Goal: Task Accomplishment & Management: Manage account settings

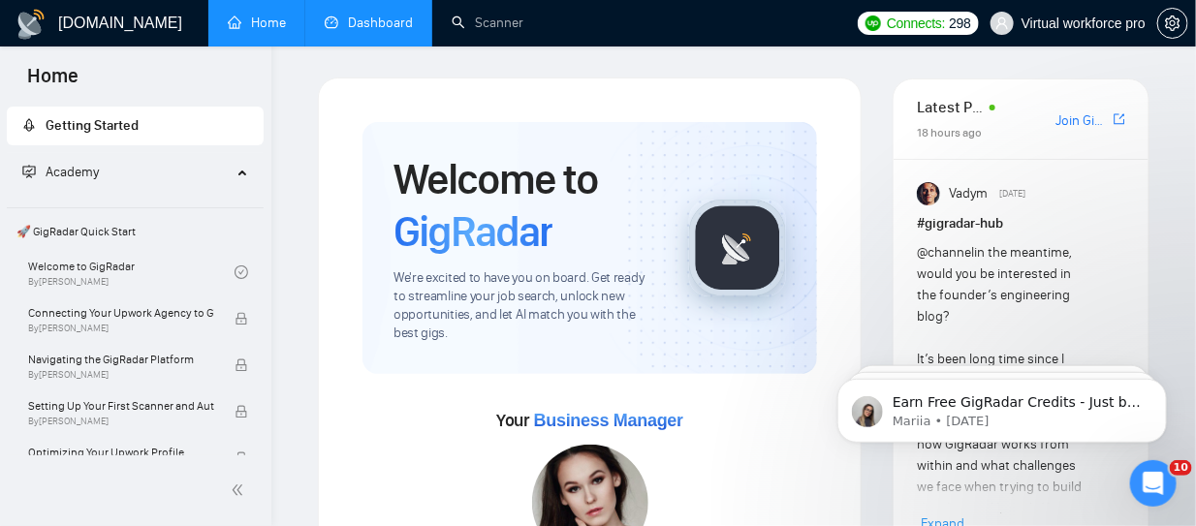
click at [369, 23] on link "Dashboard" at bounding box center [369, 23] width 88 height 16
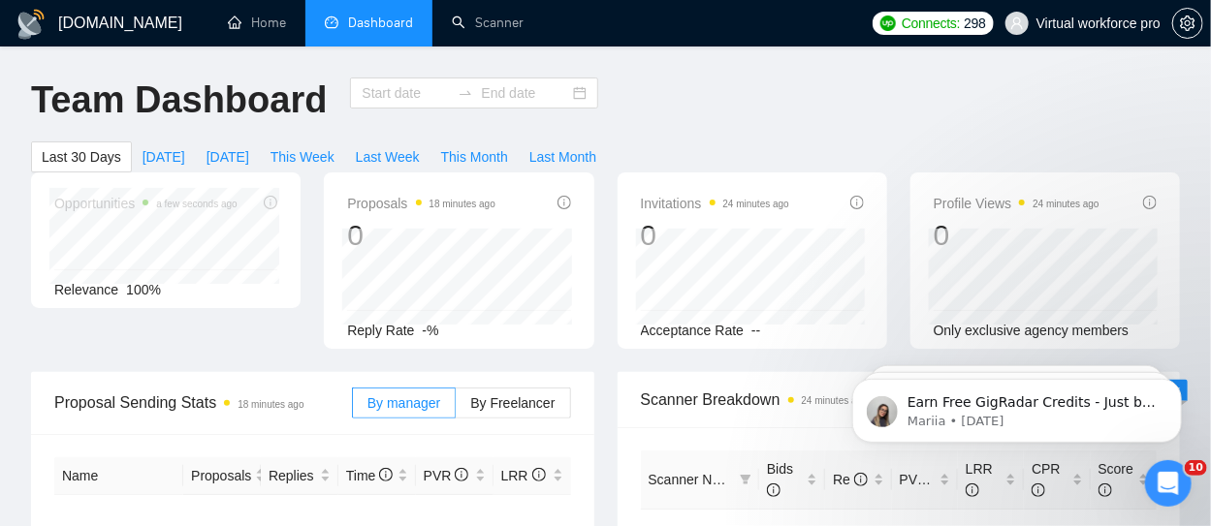
type input "2025-09-10"
type input "2025-10-10"
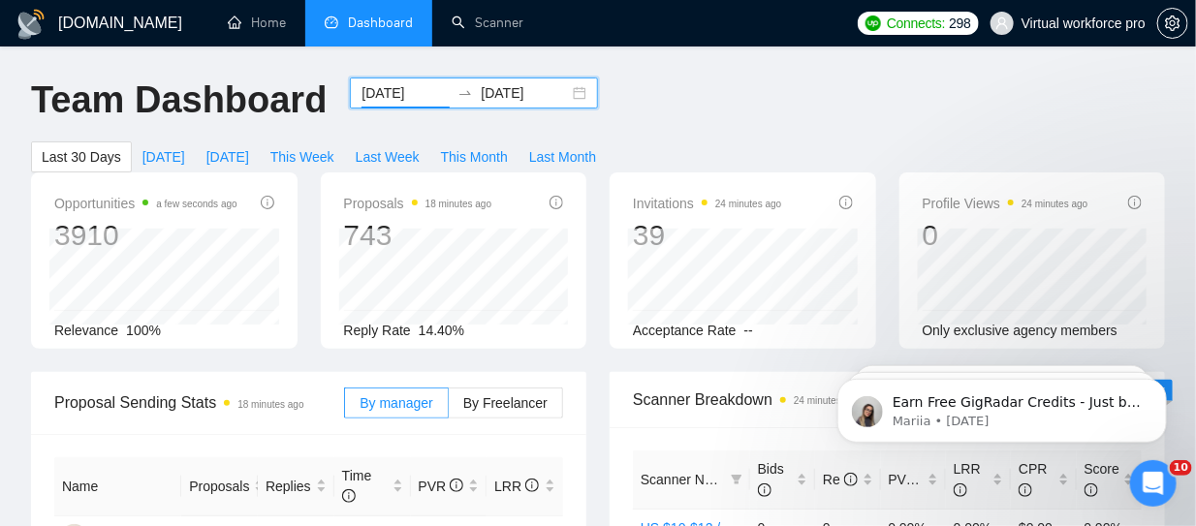
click at [393, 95] on input "2025-09-10" at bounding box center [406, 92] width 88 height 21
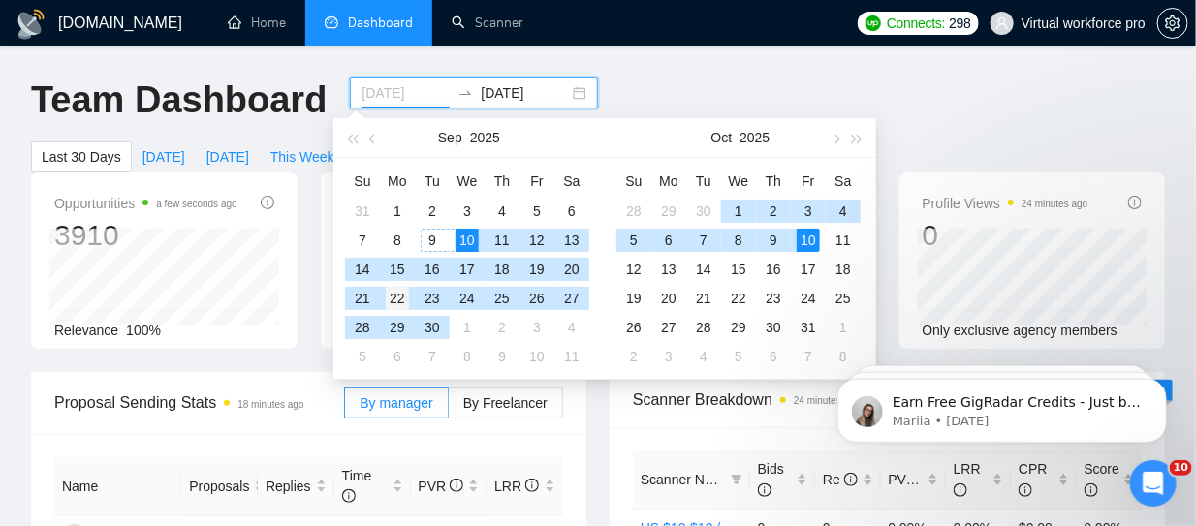
type input "2025-09-22"
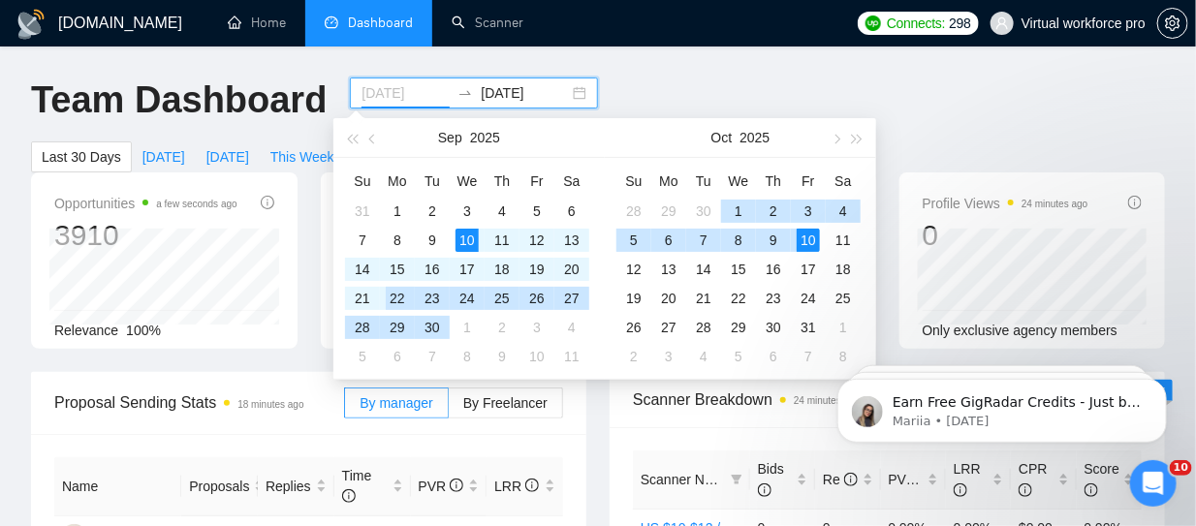
click at [398, 301] on div "22" at bounding box center [397, 298] width 23 height 23
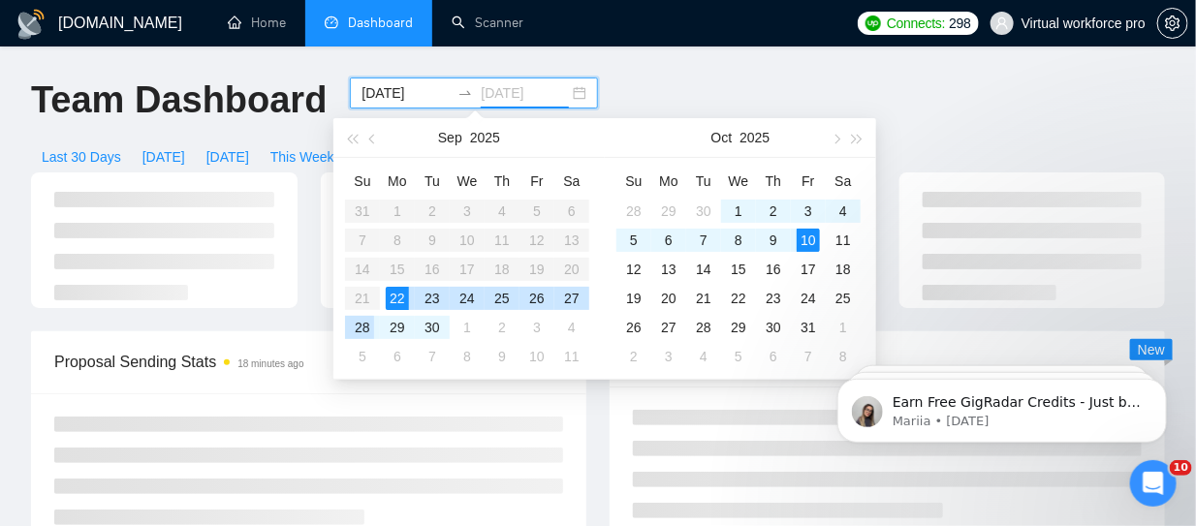
click at [366, 328] on div "28" at bounding box center [362, 327] width 23 height 23
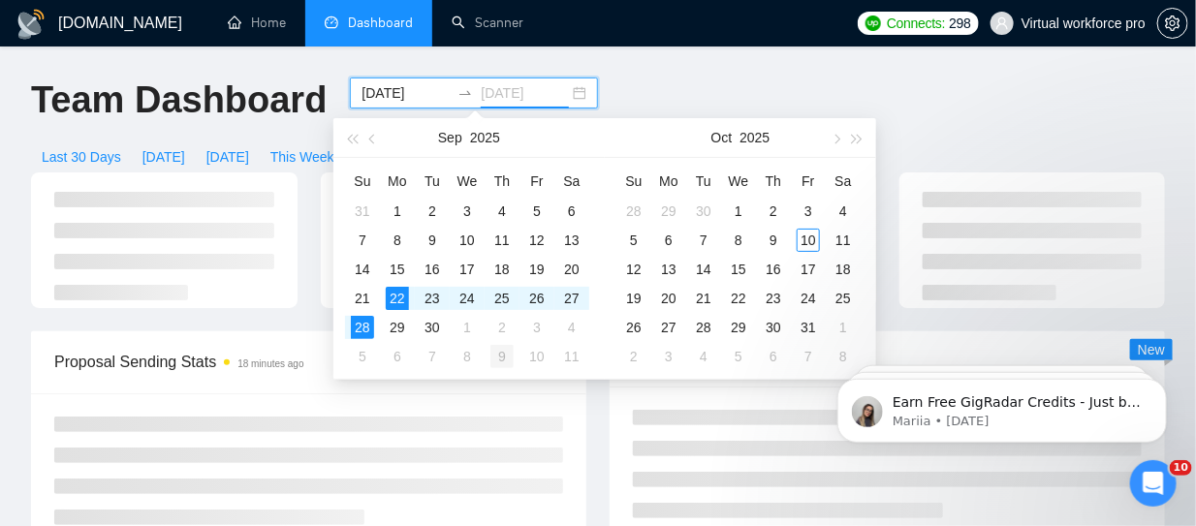
type input "2025-09-28"
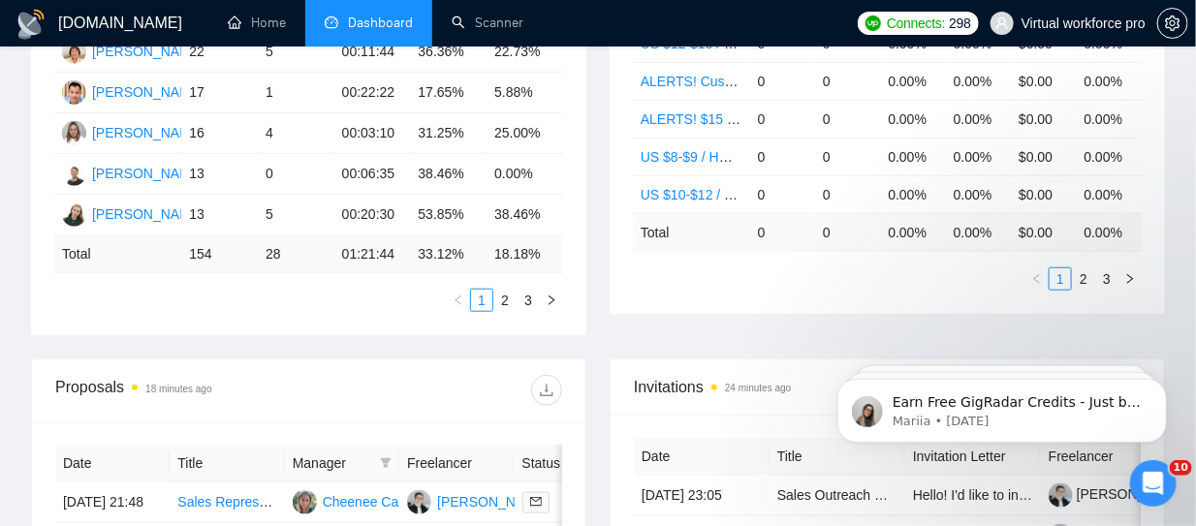
scroll to position [678, 0]
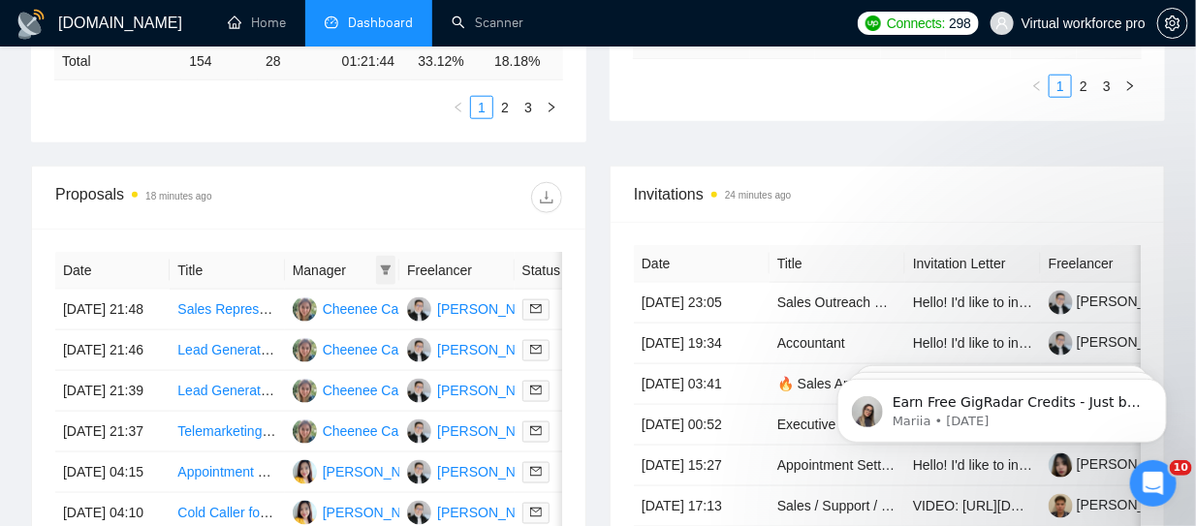
click at [382, 266] on icon "filter" at bounding box center [386, 271] width 11 height 10
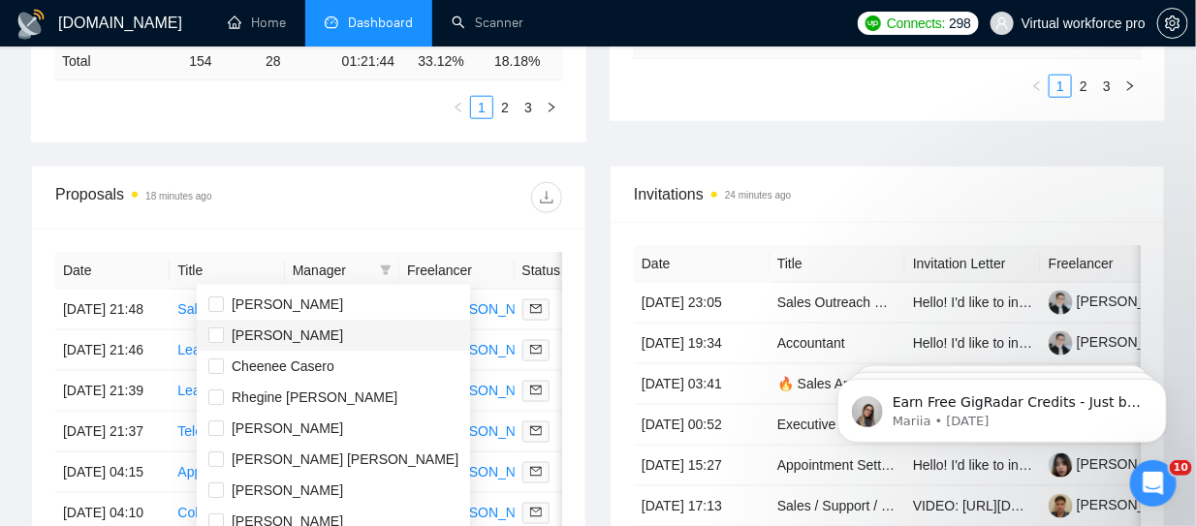
click at [260, 339] on span "Kris Mark Clavecilla" at bounding box center [287, 336] width 111 height 16
checkbox input "true"
click at [267, 461] on span "Leif Brian Margallo" at bounding box center [345, 460] width 227 height 16
checkbox input "true"
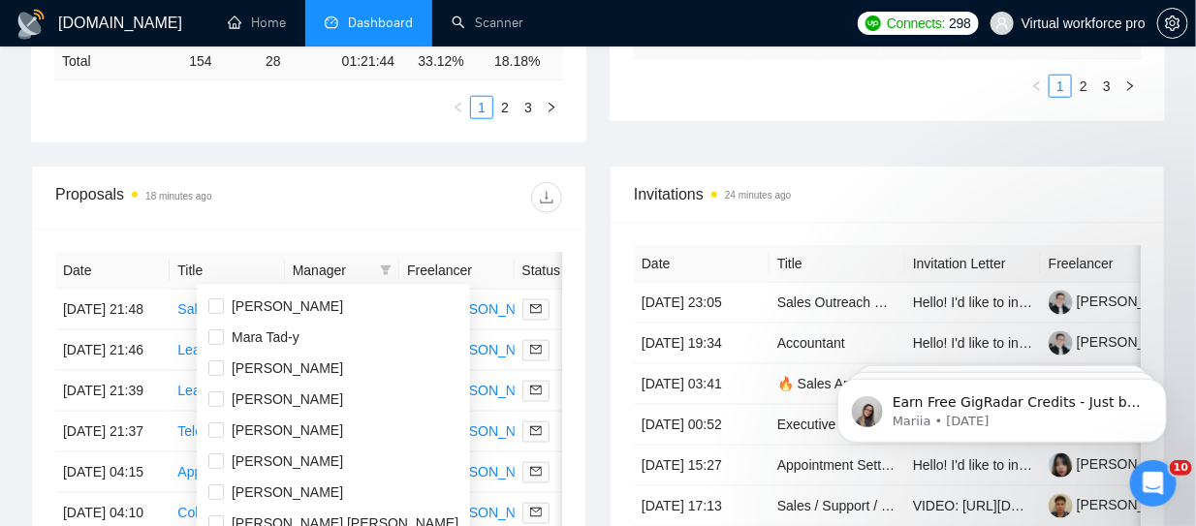
scroll to position [216, 0]
click at [264, 462] on span "Christian Navarro" at bounding box center [287, 461] width 111 height 16
checkbox input "true"
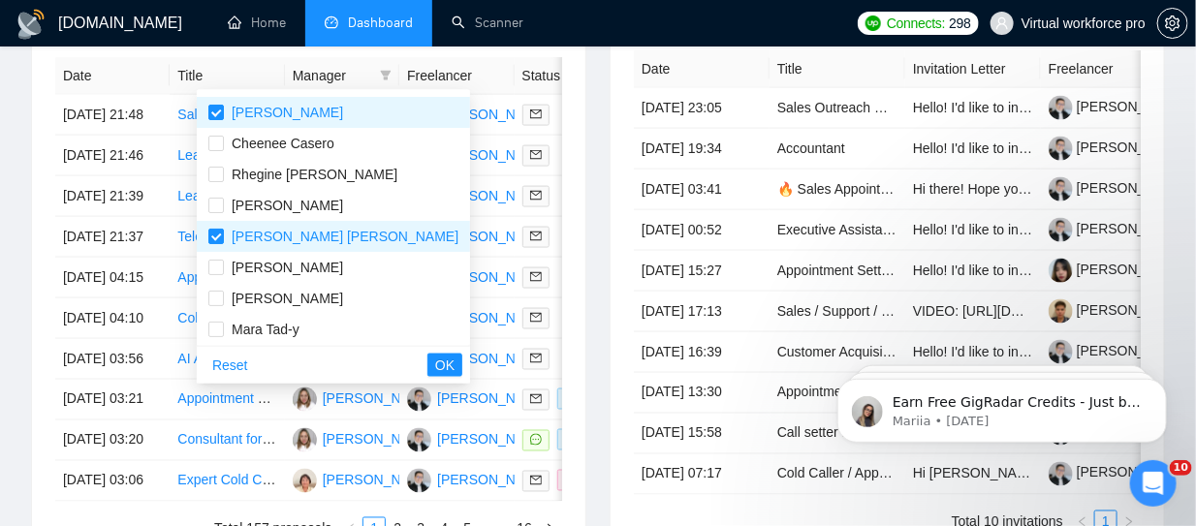
scroll to position [0, 0]
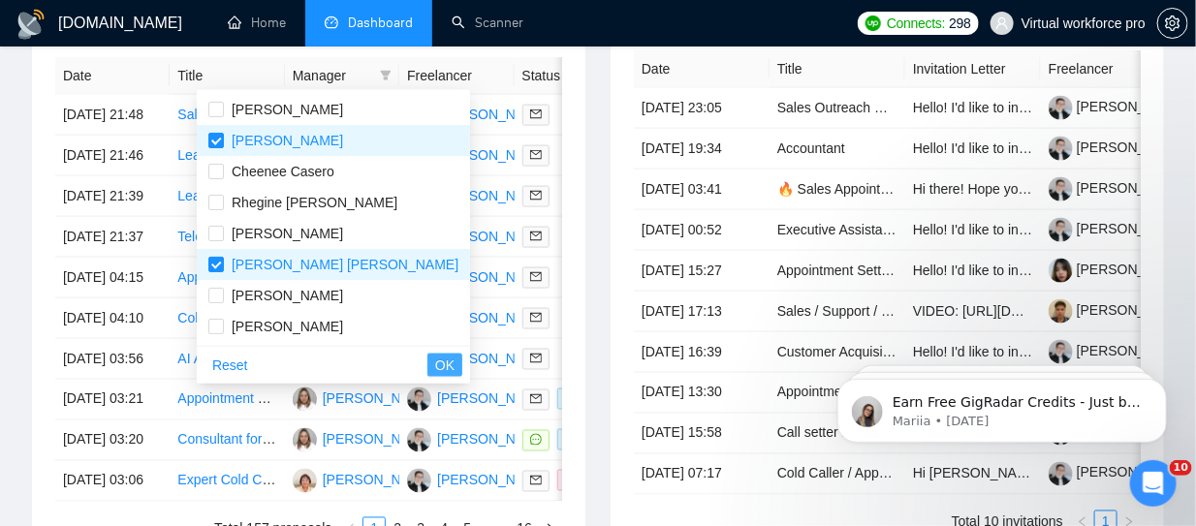
click at [435, 363] on span "OK" at bounding box center [444, 365] width 19 height 21
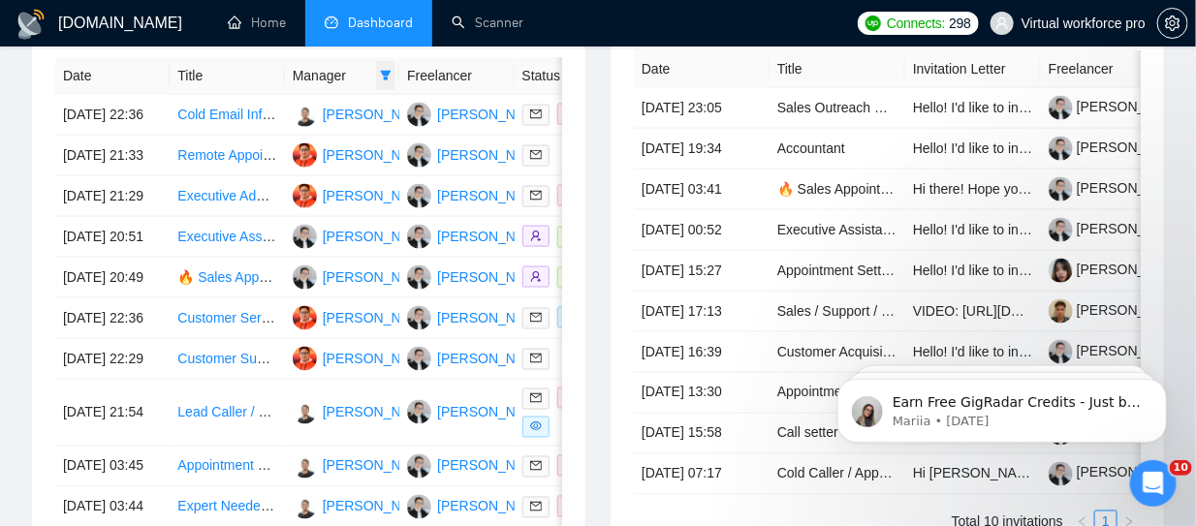
click at [385, 76] on icon "filter" at bounding box center [386, 76] width 11 height 10
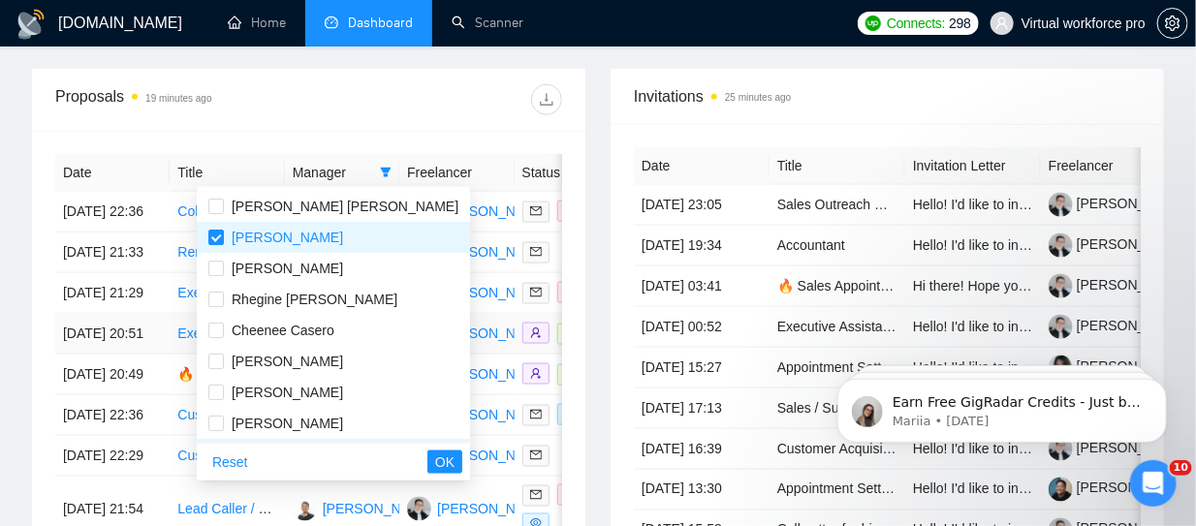
scroll to position [969, 0]
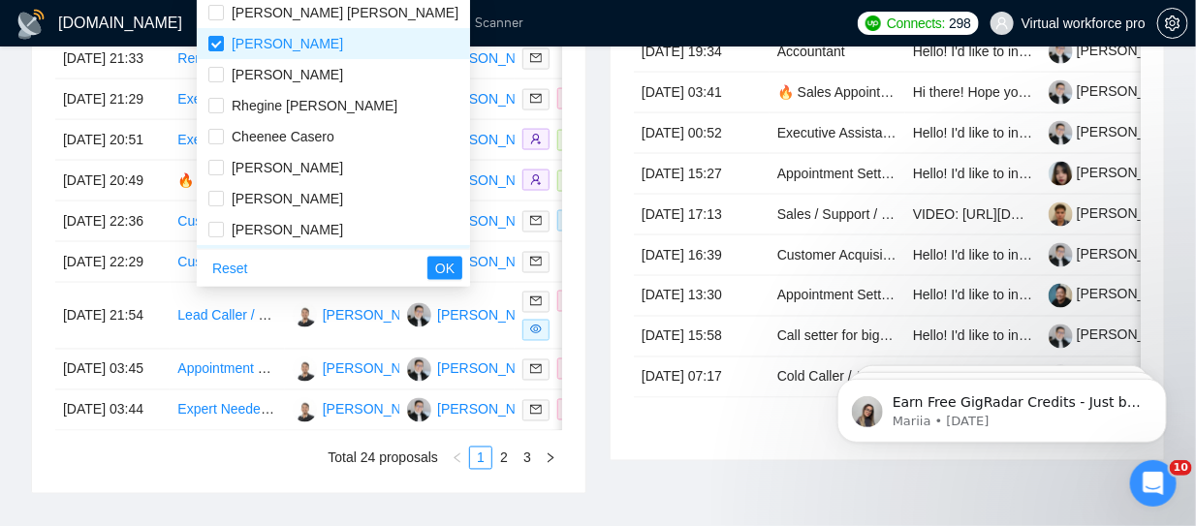
click at [586, 213] on div "Date Title Manager Freelancer Status 26 Sep, 2025 22:36 Cold Email Infrastructu…" at bounding box center [309, 215] width 554 height 556
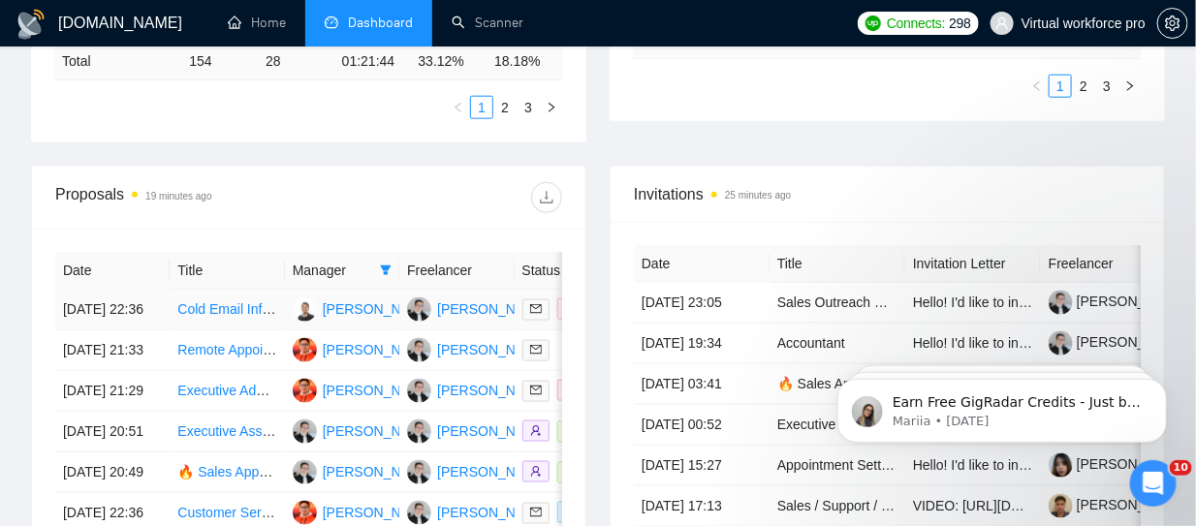
scroll to position [485, 0]
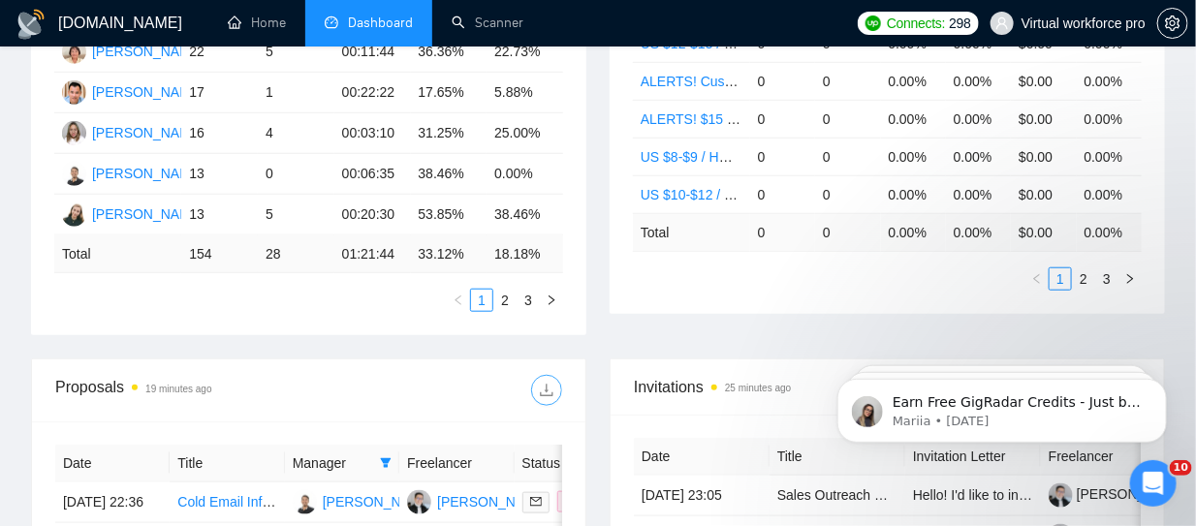
click at [551, 389] on icon "download" at bounding box center [547, 391] width 16 height 16
click at [599, 343] on div "Proposal Sending Stats 35 minutes ago By manager By Freelancer Name Proposals R…" at bounding box center [597, 123] width 1157 height 471
click at [316, 347] on div "Proposal Sending Stats an hour ago By manager By Freelancer Name Proposals Repl…" at bounding box center [597, 123] width 1157 height 471
click at [387, 459] on icon "filter" at bounding box center [386, 464] width 11 height 10
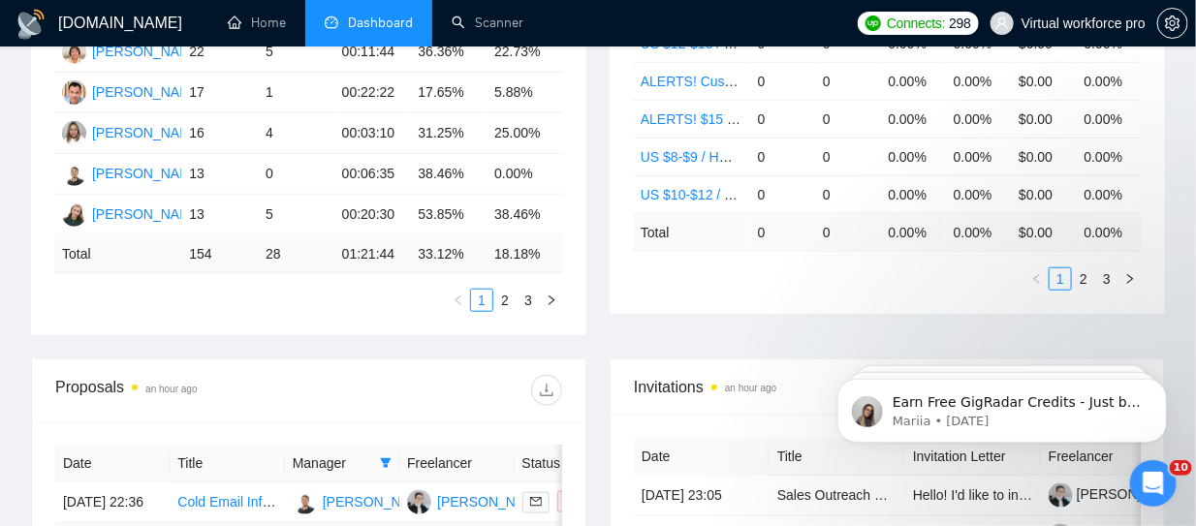
scroll to position [678, 0]
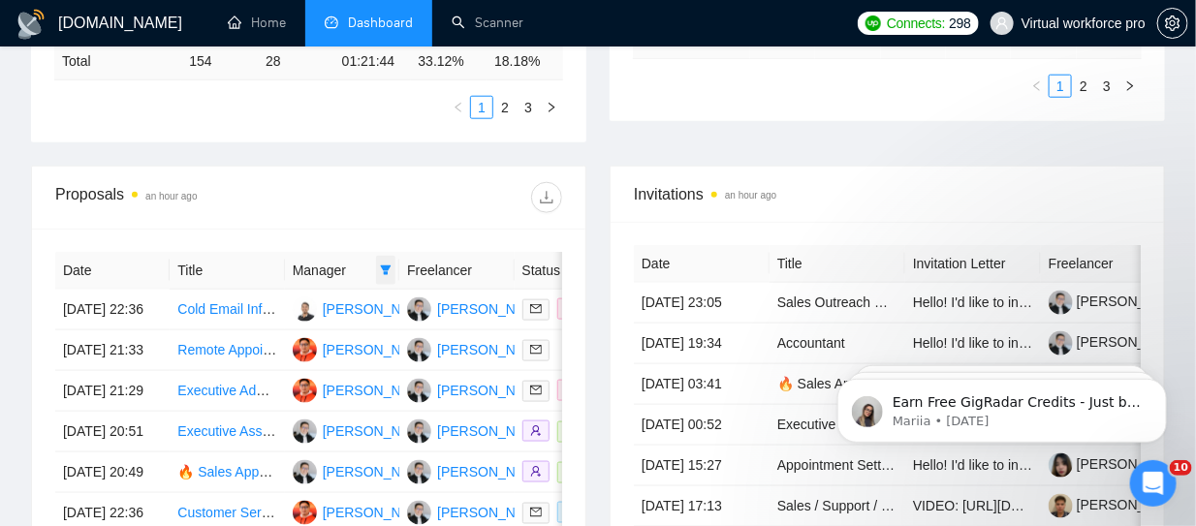
click at [392, 269] on span at bounding box center [385, 270] width 19 height 29
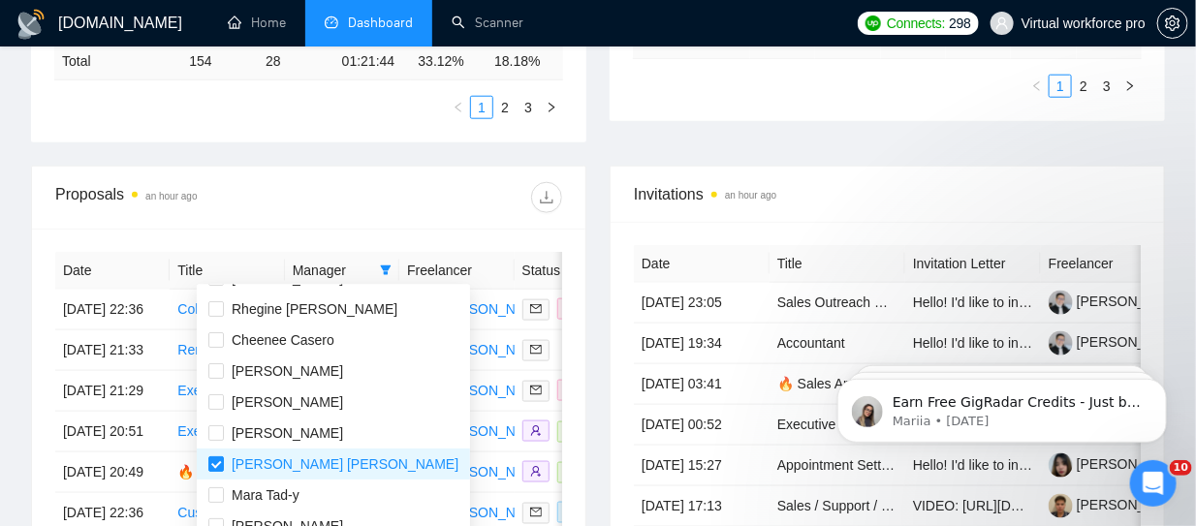
scroll to position [102, 0]
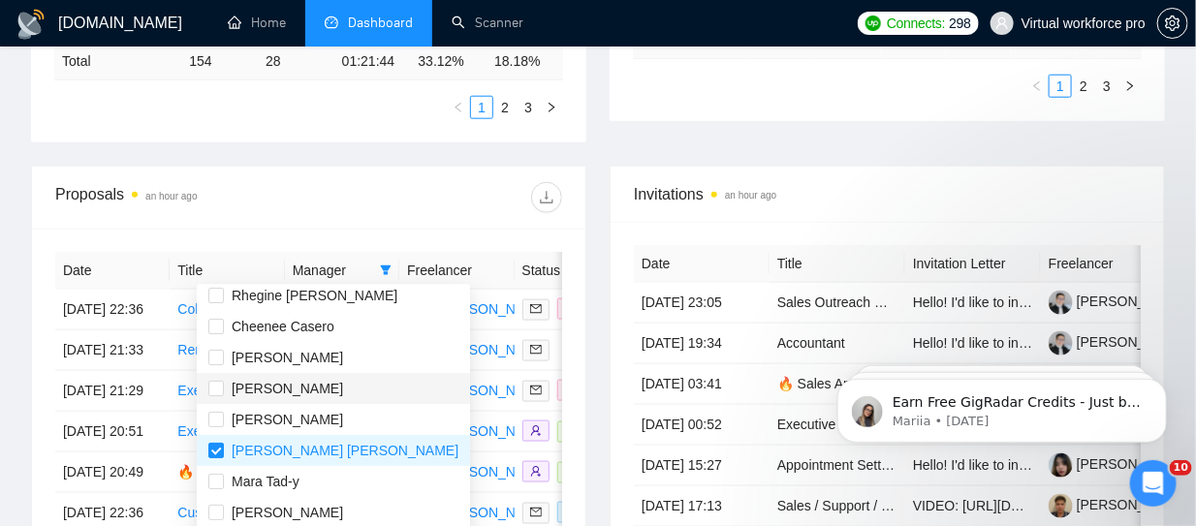
click at [275, 389] on span "Mary Ann Artiaga" at bounding box center [287, 389] width 111 height 16
checkbox input "true"
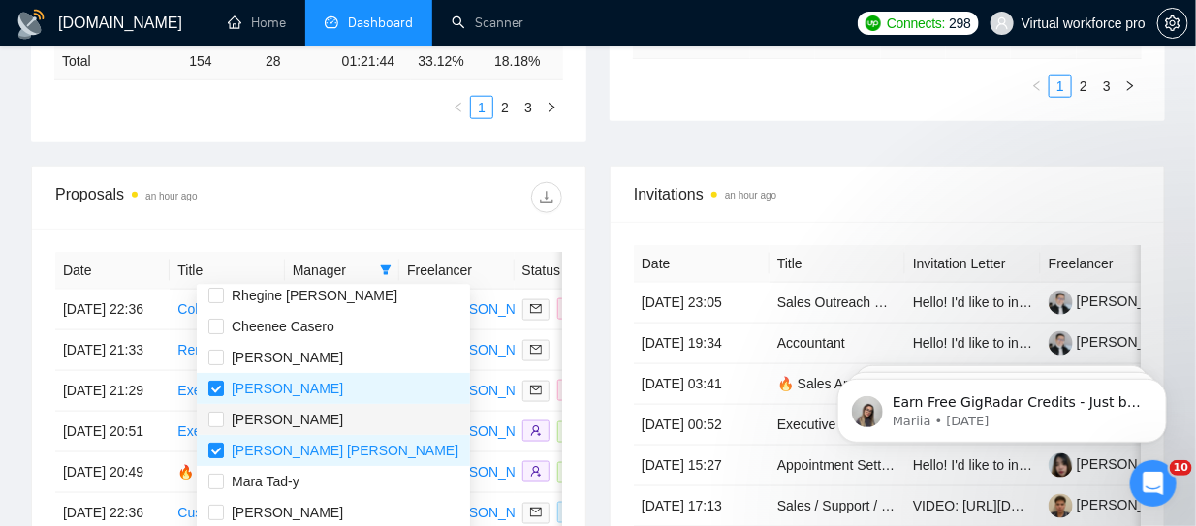
click at [272, 422] on span "Yvonne Balboa" at bounding box center [287, 420] width 111 height 16
checkbox input "true"
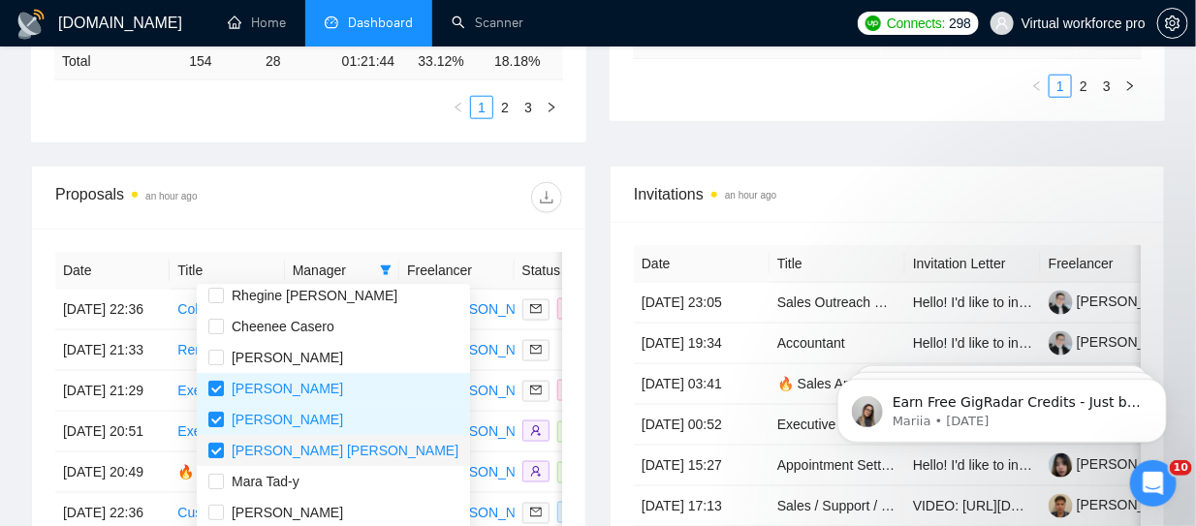
click at [249, 452] on span "Leif Brian Margallo" at bounding box center [345, 451] width 227 height 16
checkbox input "false"
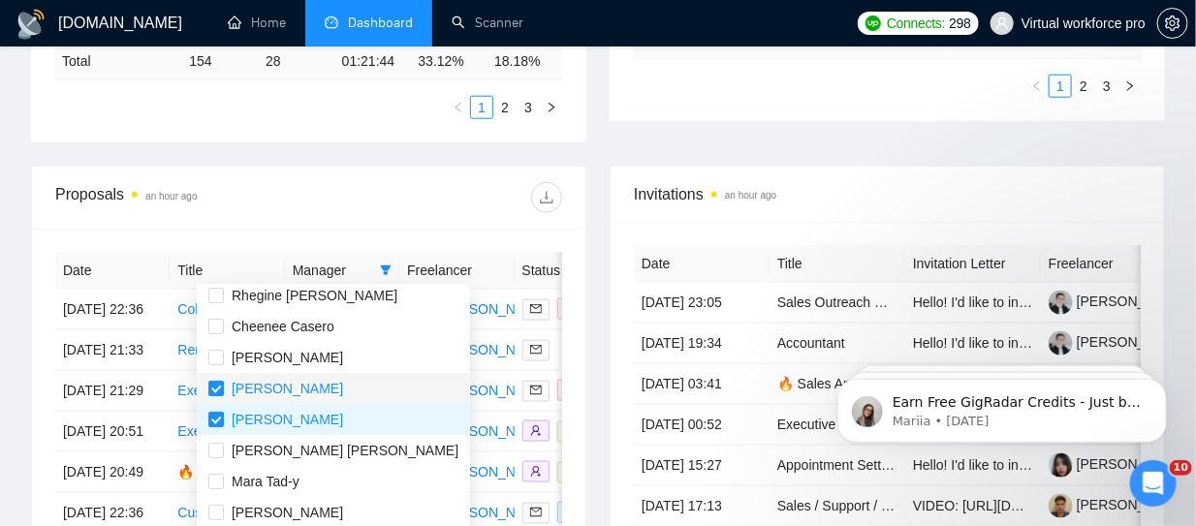
scroll to position [0, 0]
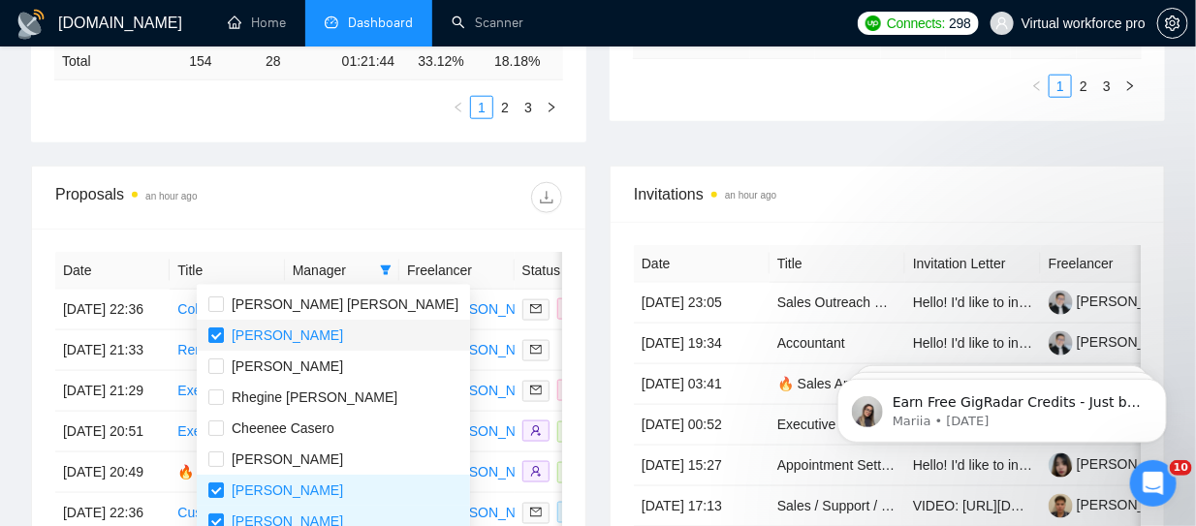
click at [278, 344] on div "Kris Mark Clavecilla" at bounding box center [287, 335] width 111 height 21
checkbox input "false"
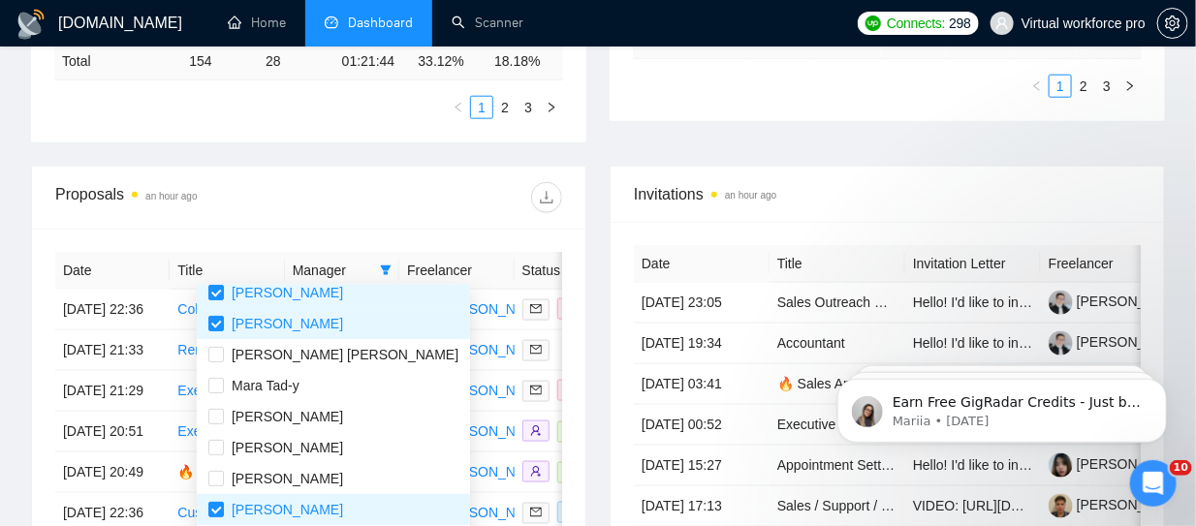
scroll to position [199, 0]
click at [285, 443] on span "Jessie Rose Yatoc" at bounding box center [287, 447] width 111 height 16
checkbox input "true"
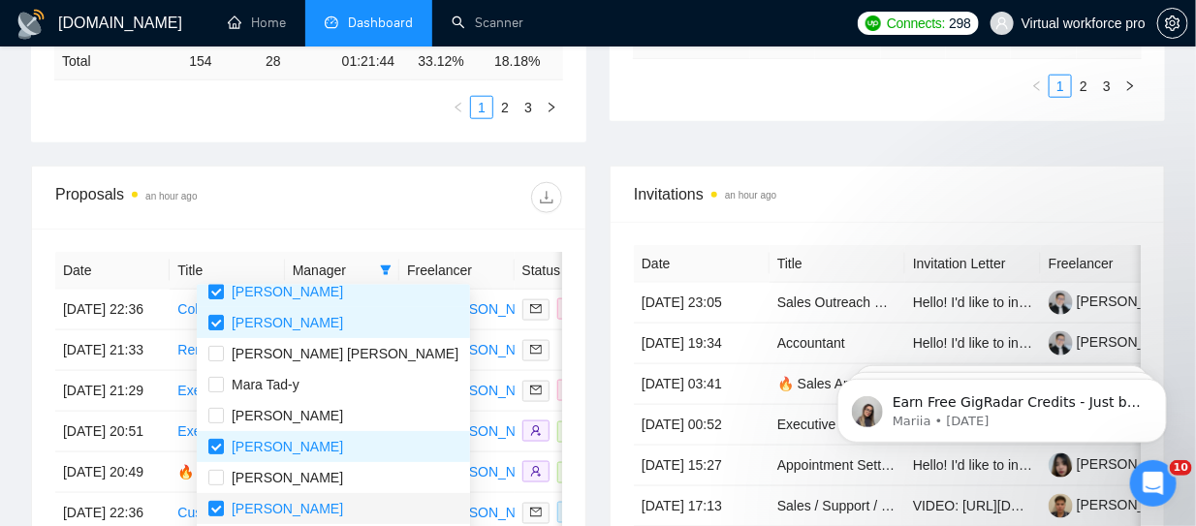
click at [245, 502] on span "Christian Navarro" at bounding box center [287, 509] width 111 height 16
checkbox input "false"
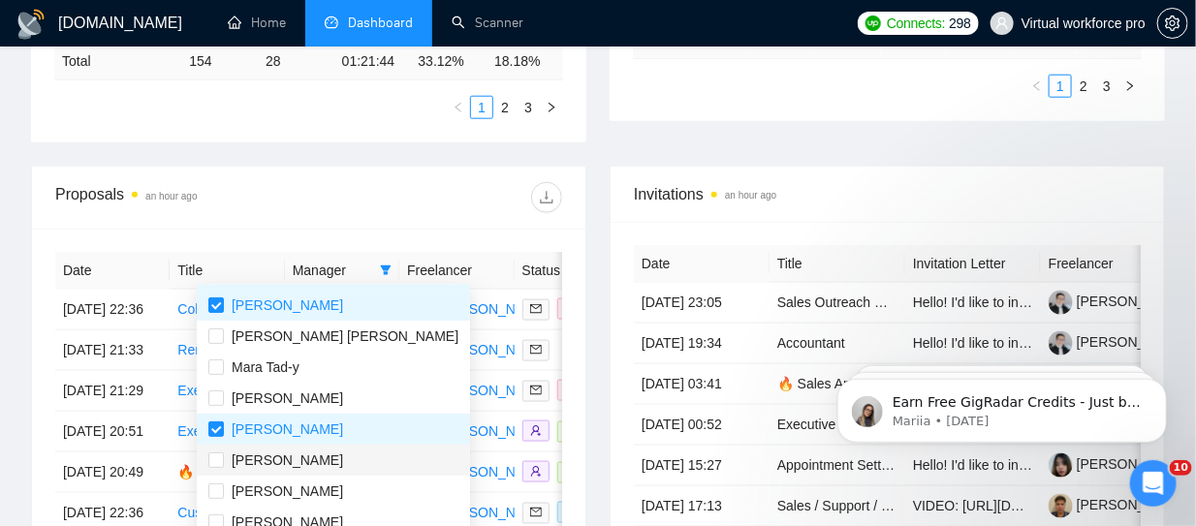
click at [275, 464] on span "Joy Casero" at bounding box center [287, 461] width 111 height 16
checkbox input "true"
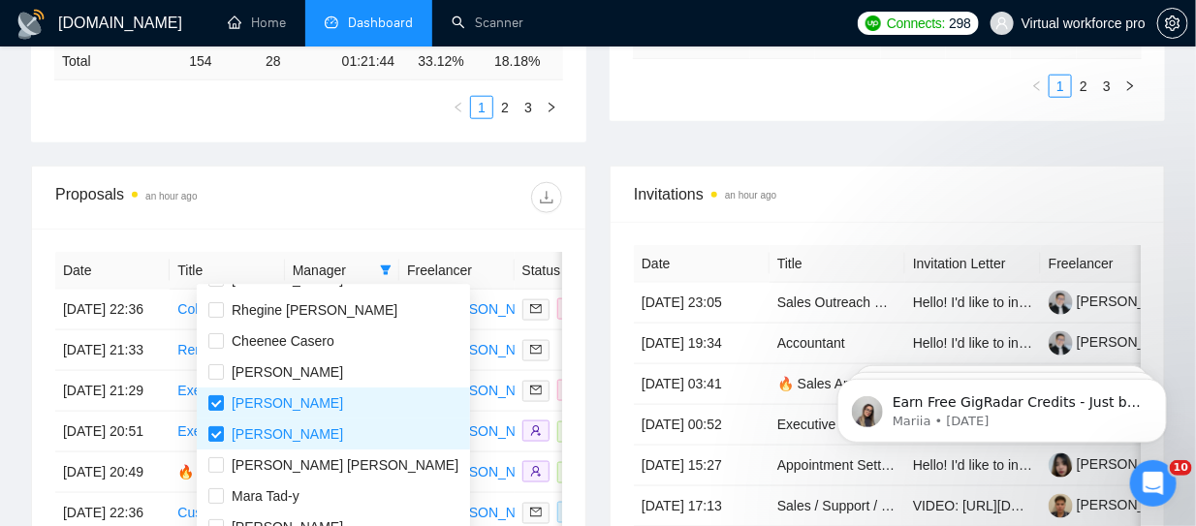
scroll to position [74, 0]
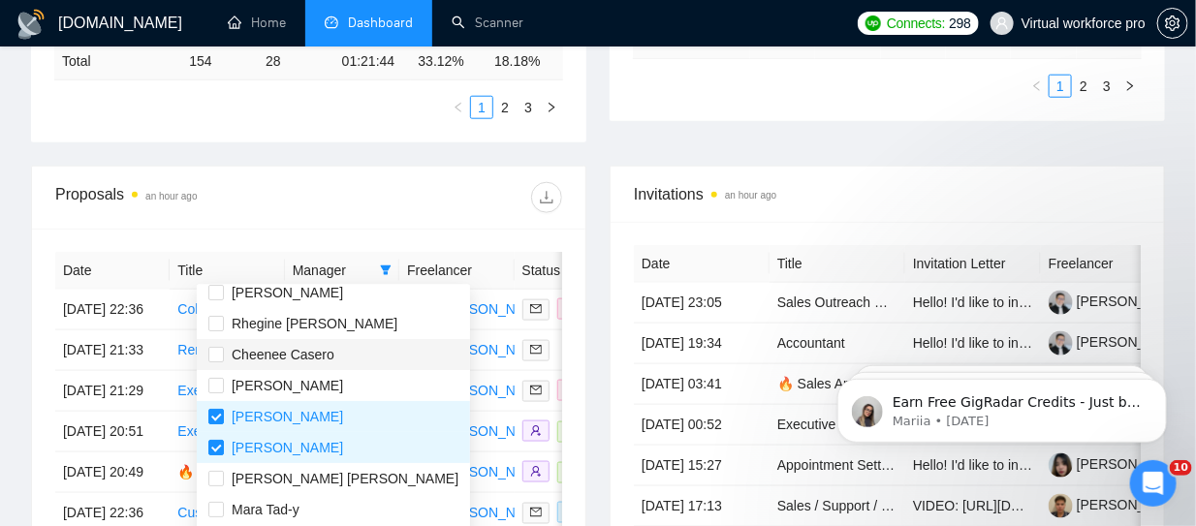
click at [275, 355] on span "Cheenee Casero" at bounding box center [283, 355] width 103 height 16
checkbox input "true"
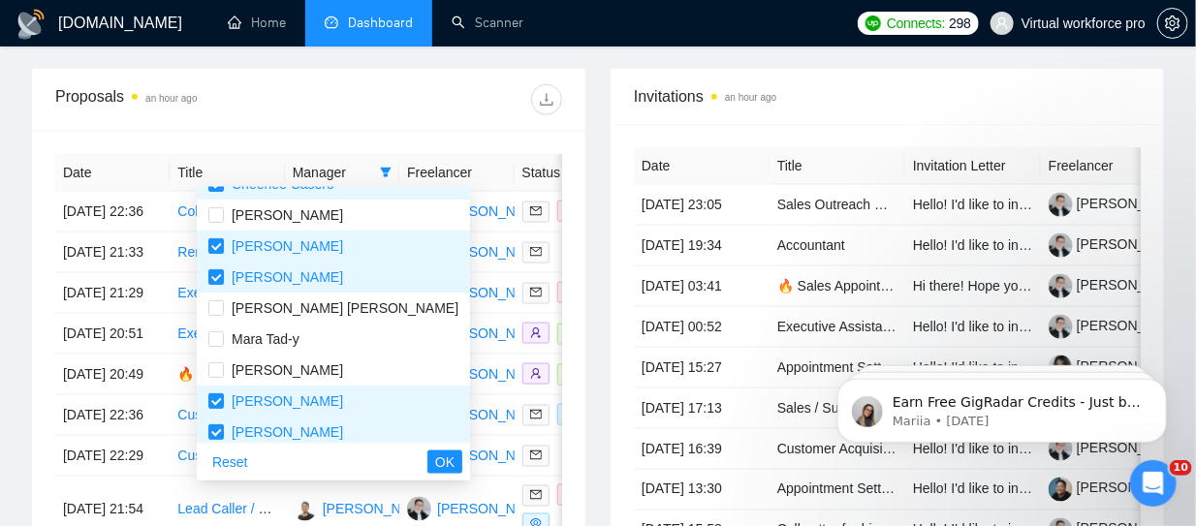
scroll to position [216, 0]
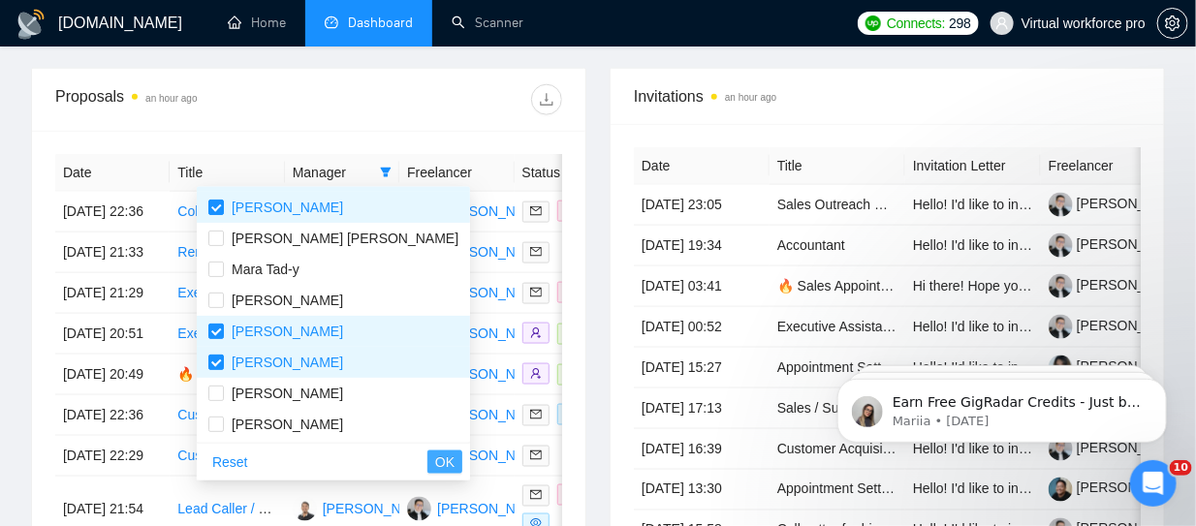
click at [435, 463] on span "OK" at bounding box center [444, 462] width 19 height 21
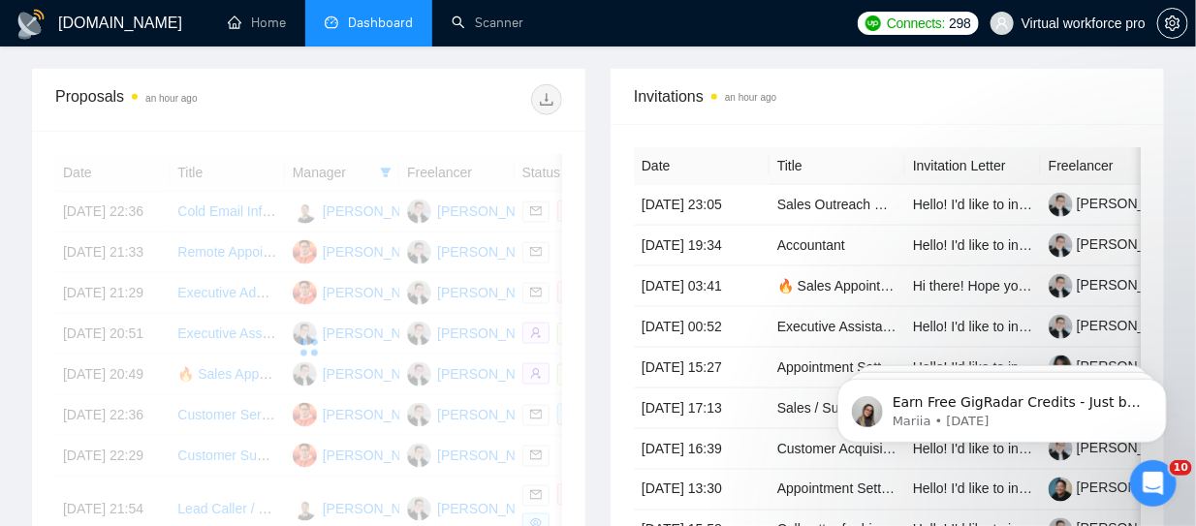
scroll to position [90, 0]
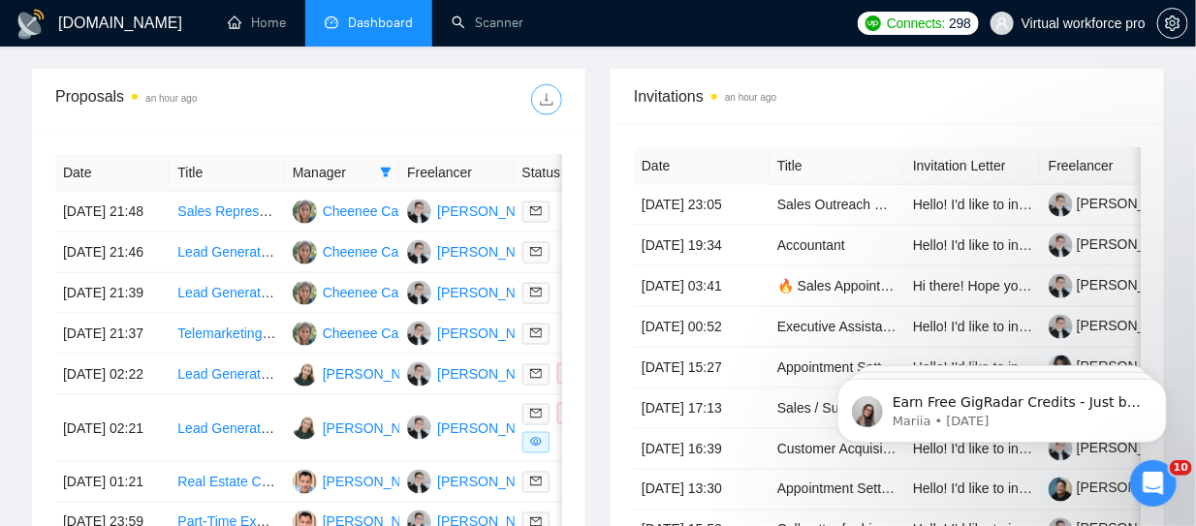
click at [548, 95] on icon "download" at bounding box center [546, 99] width 13 height 13
